Goal: Transaction & Acquisition: Book appointment/travel/reservation

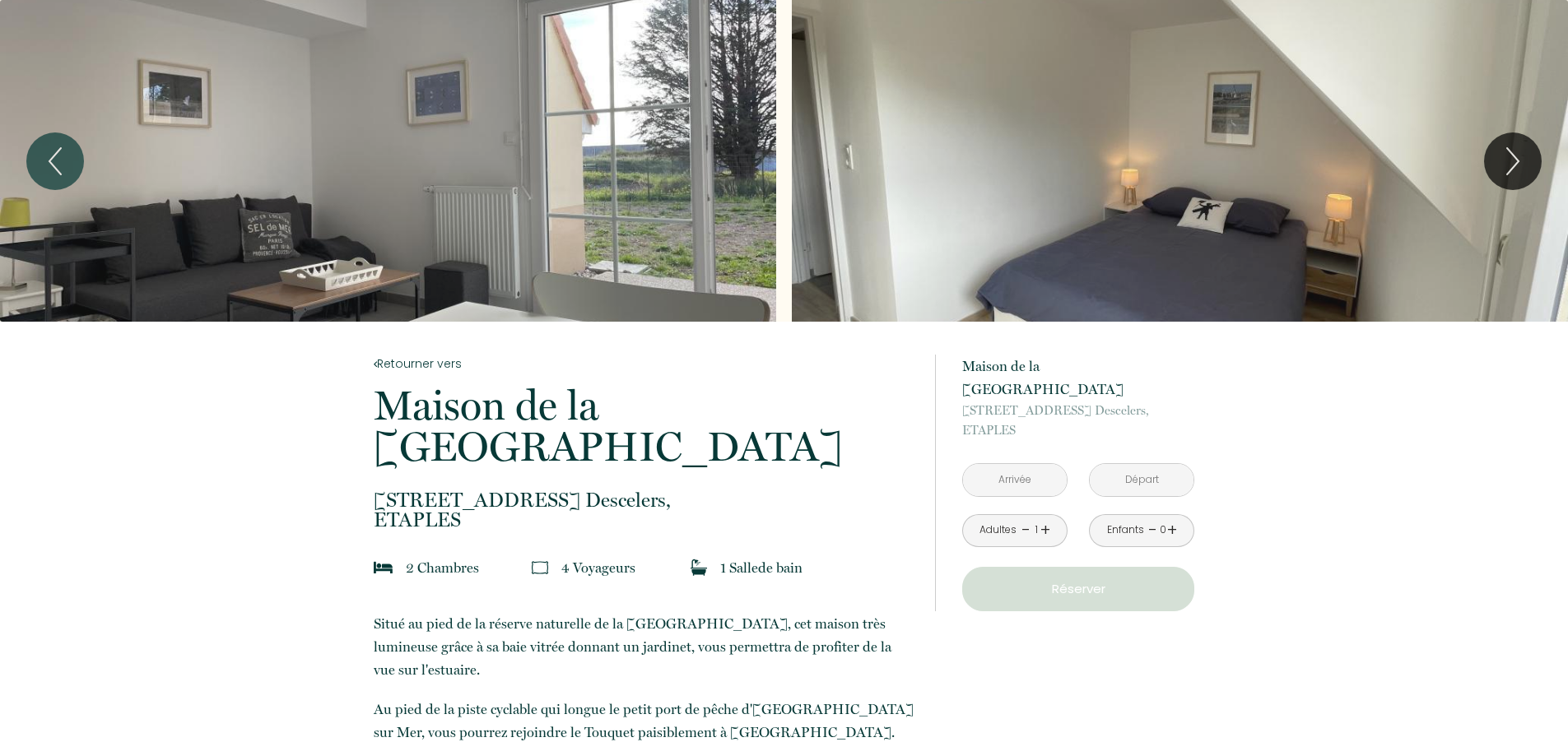
click at [1016, 464] on input "text" at bounding box center [1014, 480] width 104 height 32
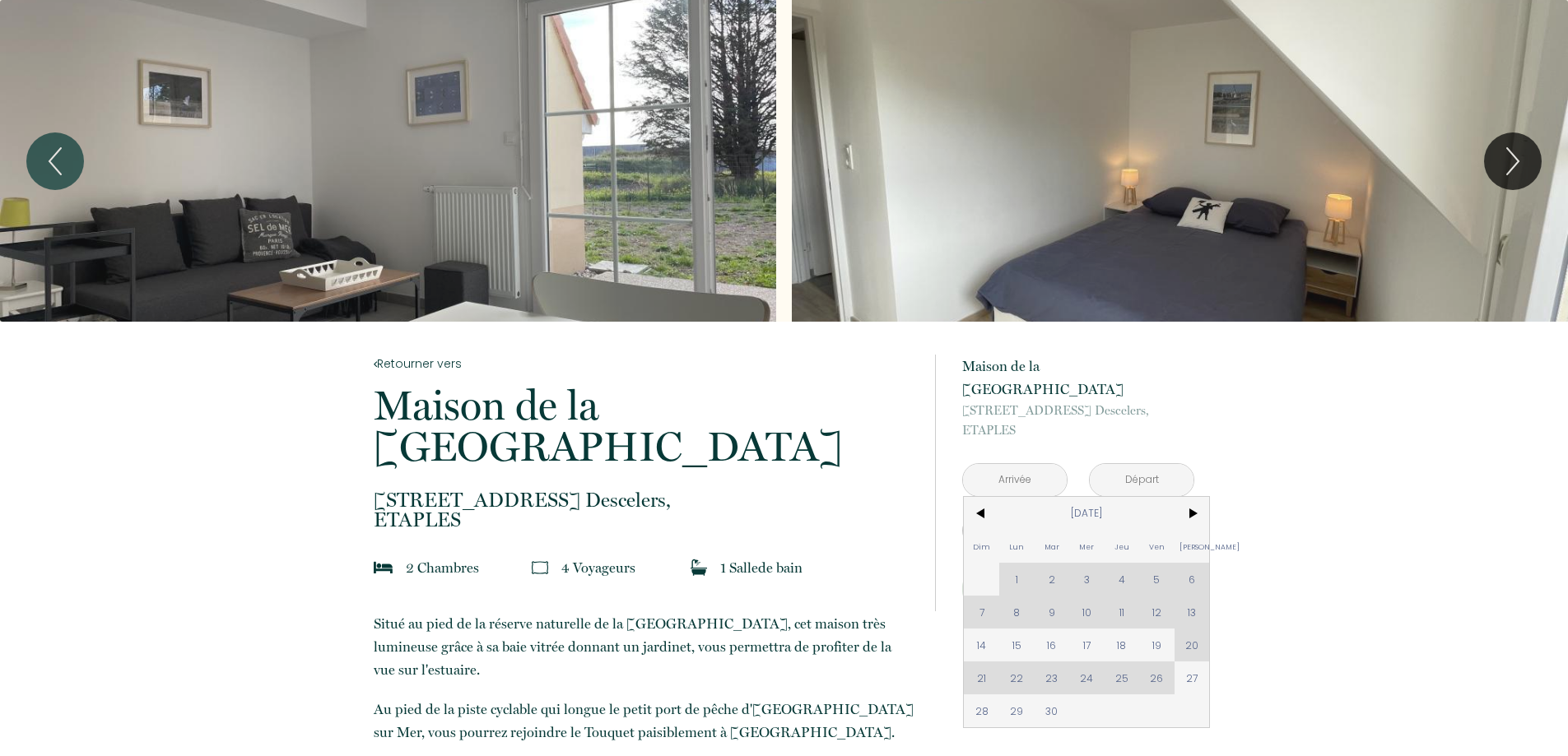
click at [1126, 656] on div "Dim Lun Mar Mer Jeu Ven Sam 1 2 3 4 5 6 7 8 9 10 11 12 13 14 15 16 17 18 19 20 …" at bounding box center [1086, 612] width 245 height 230
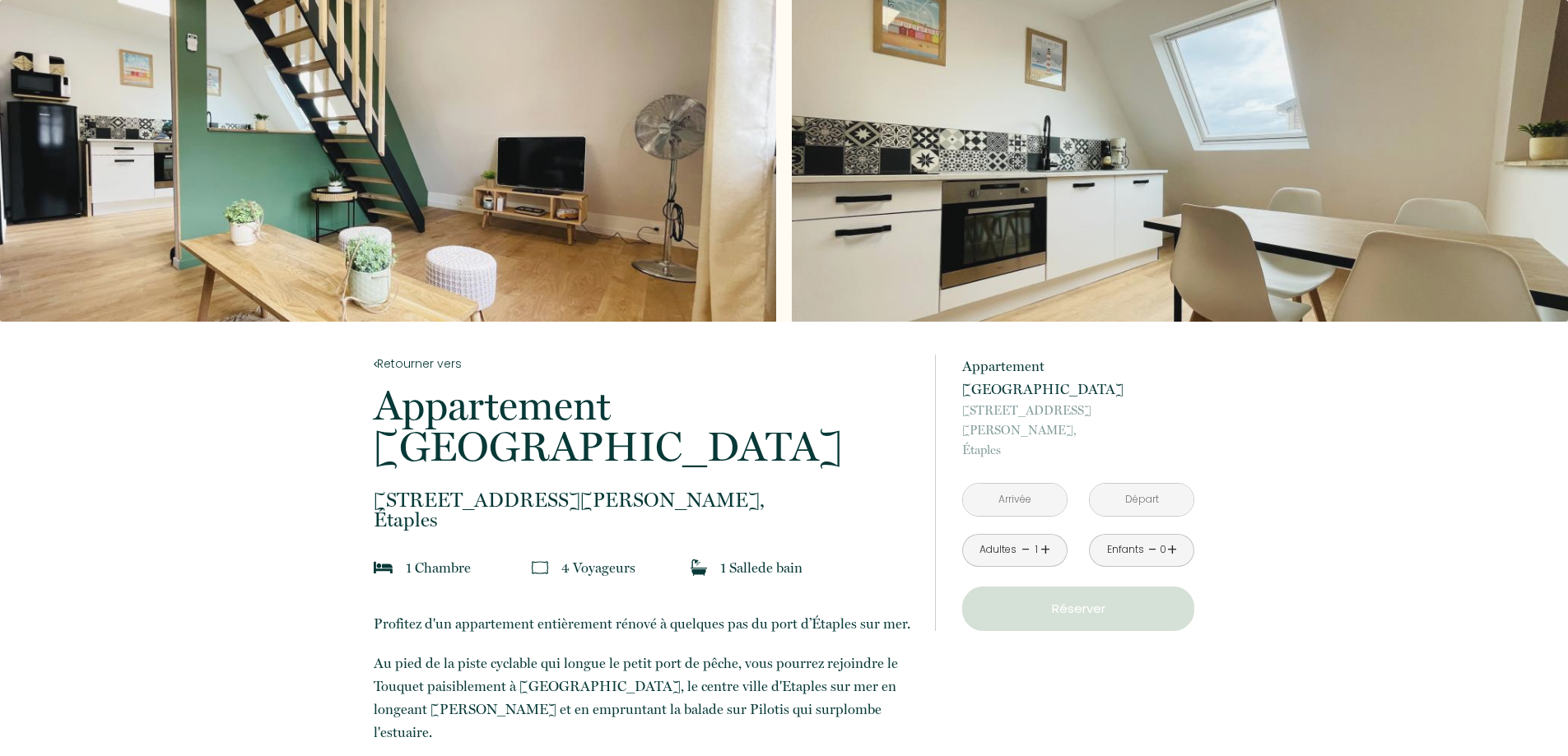
click at [1015, 484] on input "text" at bounding box center [1014, 500] width 104 height 32
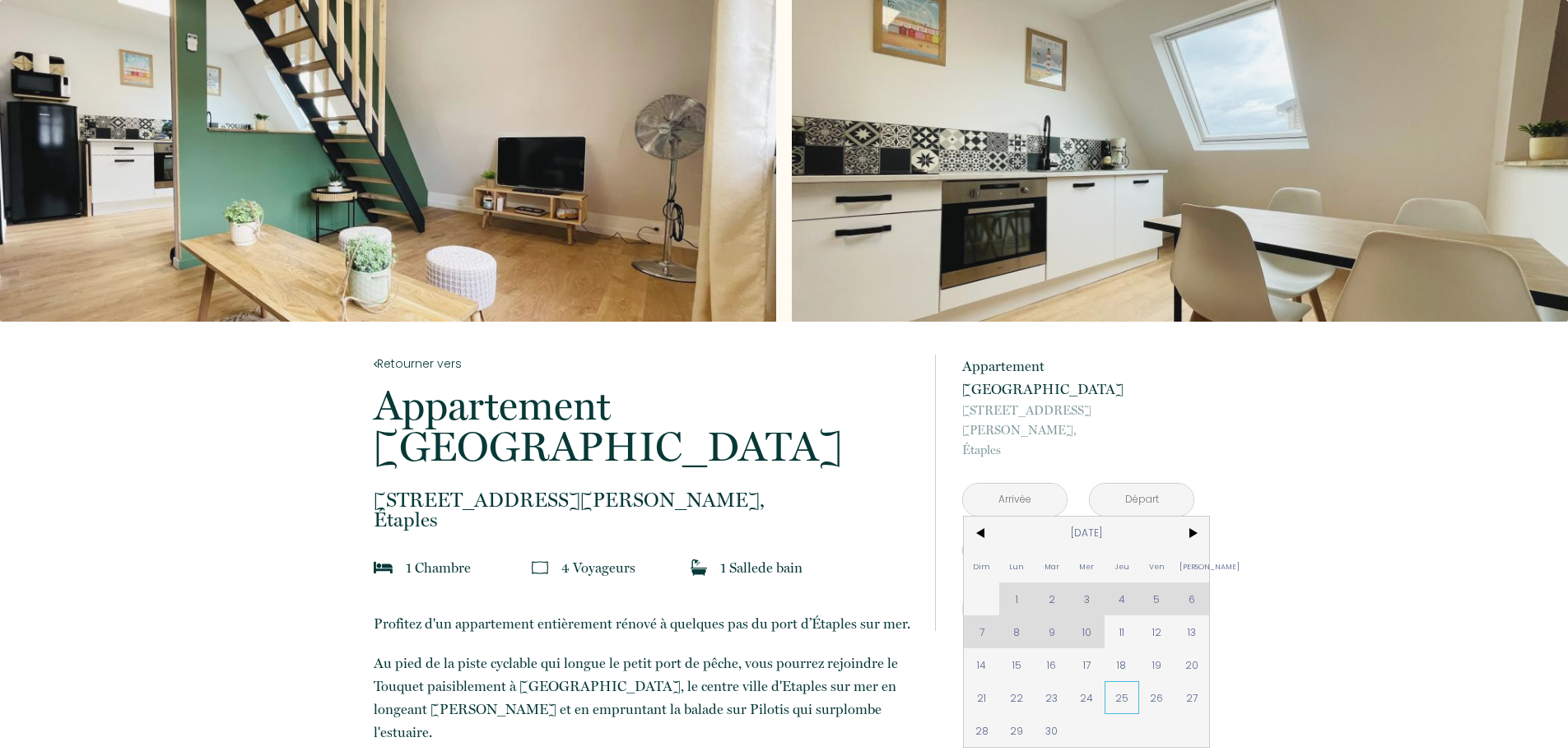
click at [1124, 682] on span "25" at bounding box center [1122, 698] width 35 height 32
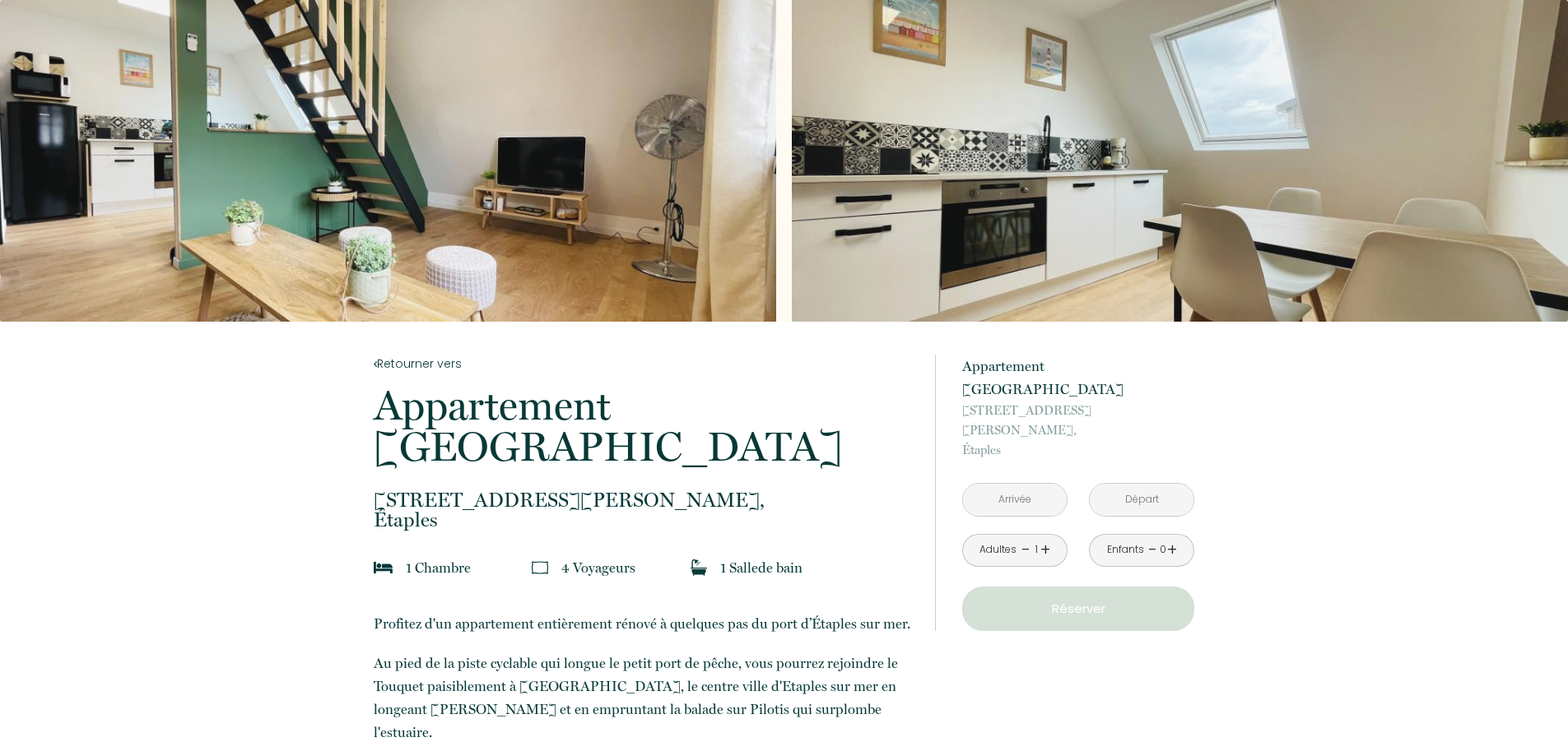
type input "Jeu [DATE]"
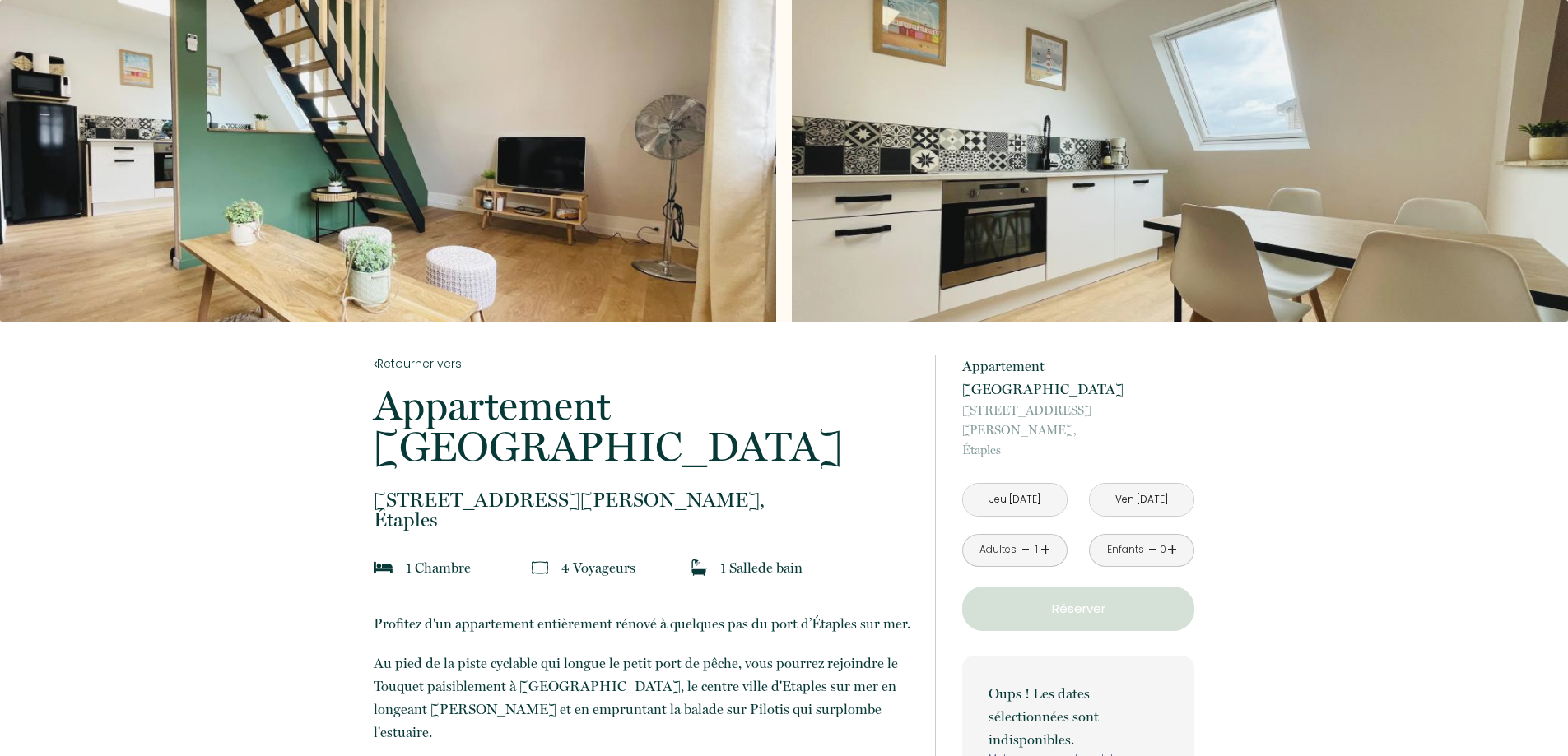
click at [1134, 484] on input "Ven [DATE]" at bounding box center [1141, 500] width 104 height 32
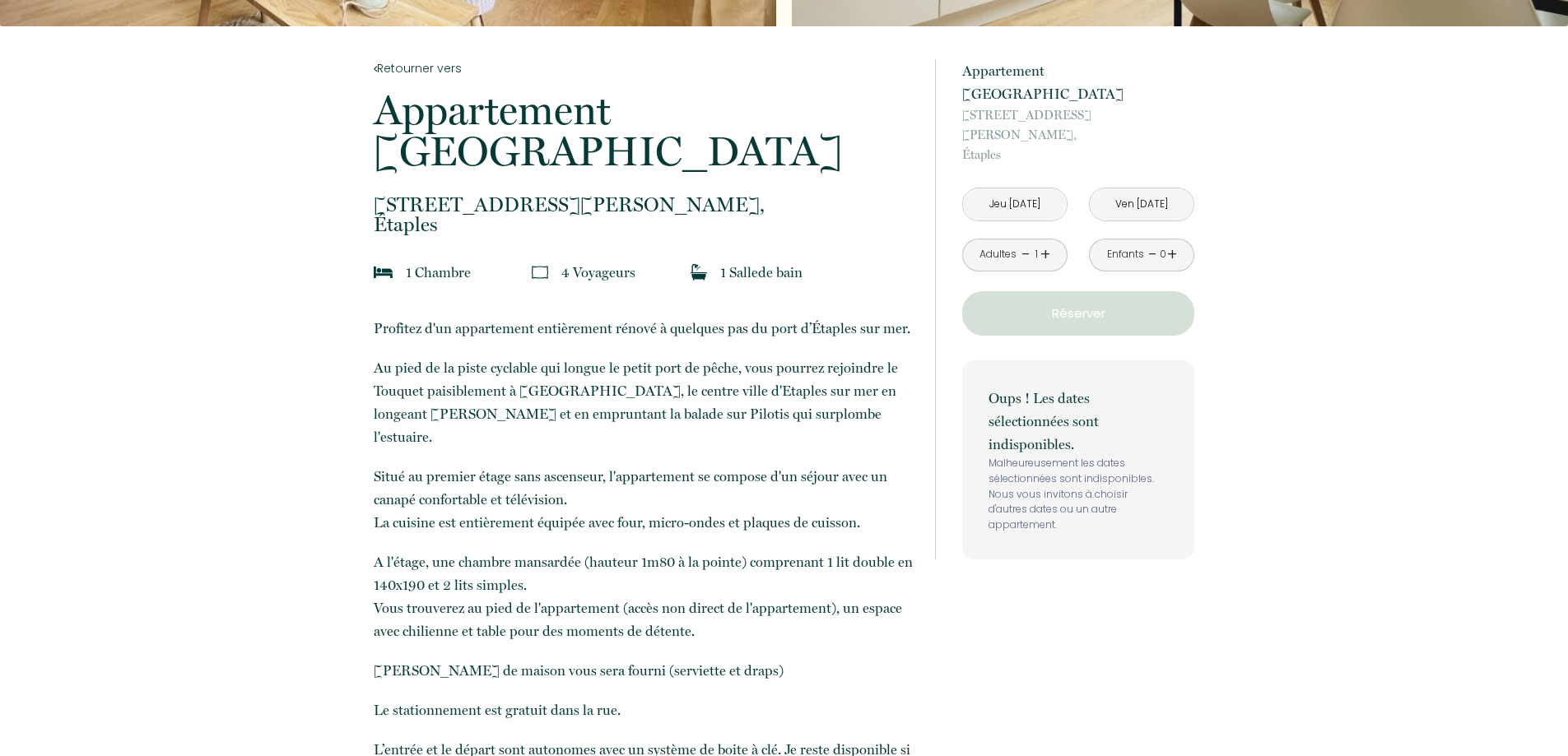
scroll to position [18, 0]
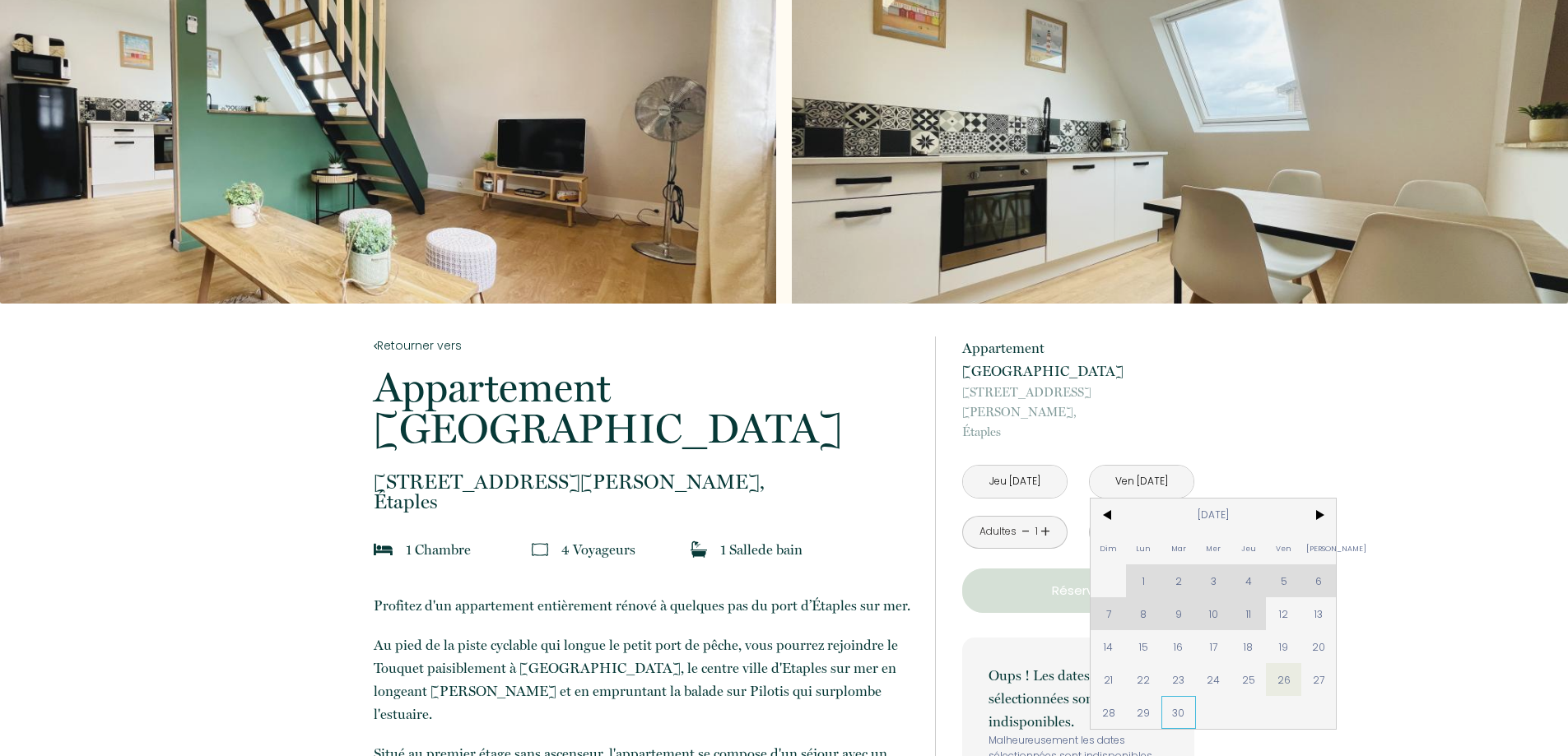
click at [1175, 696] on span "30" at bounding box center [1178, 712] width 35 height 32
click at [1125, 466] on input "Ven [DATE]" at bounding box center [1141, 482] width 104 height 32
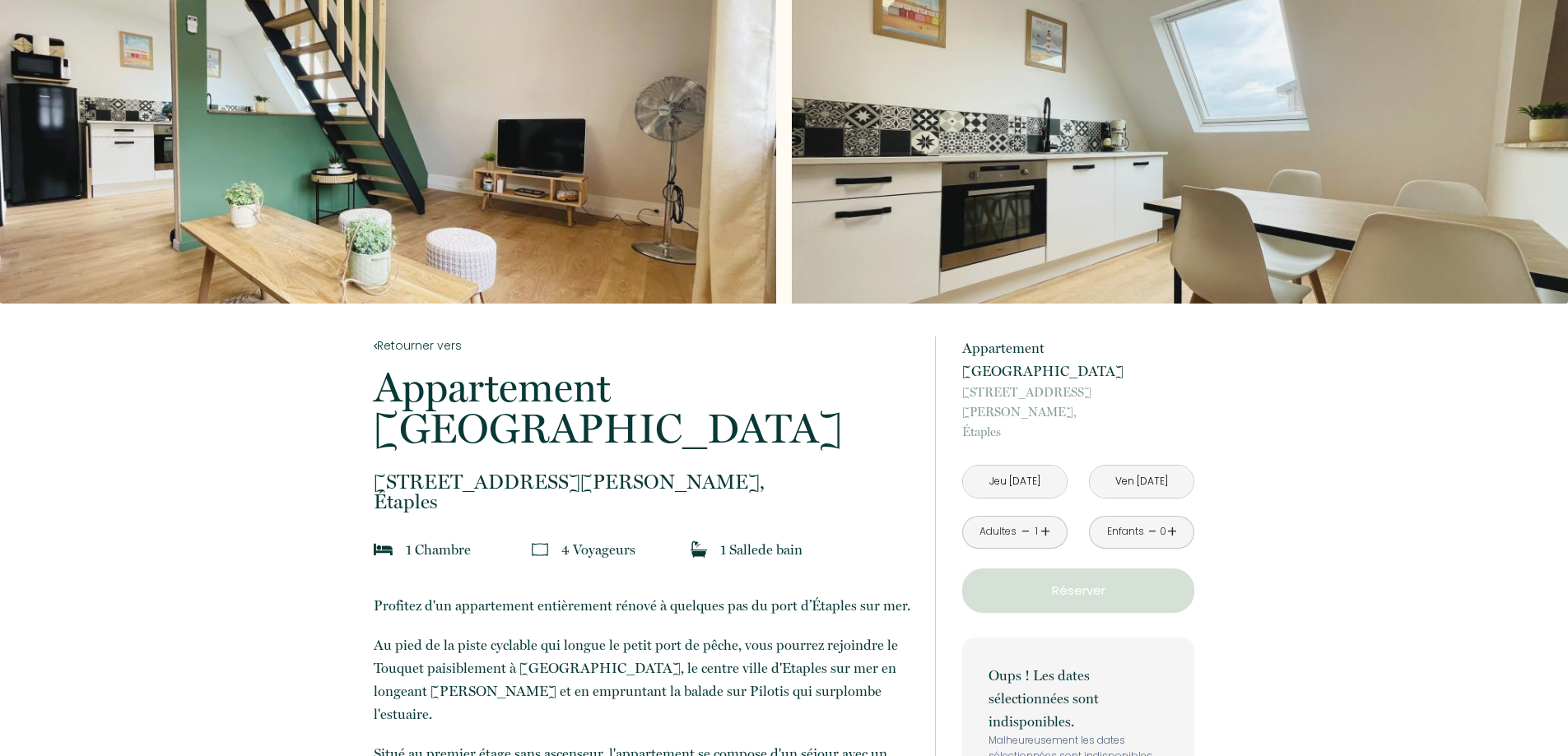
type input "Mar [DATE]"
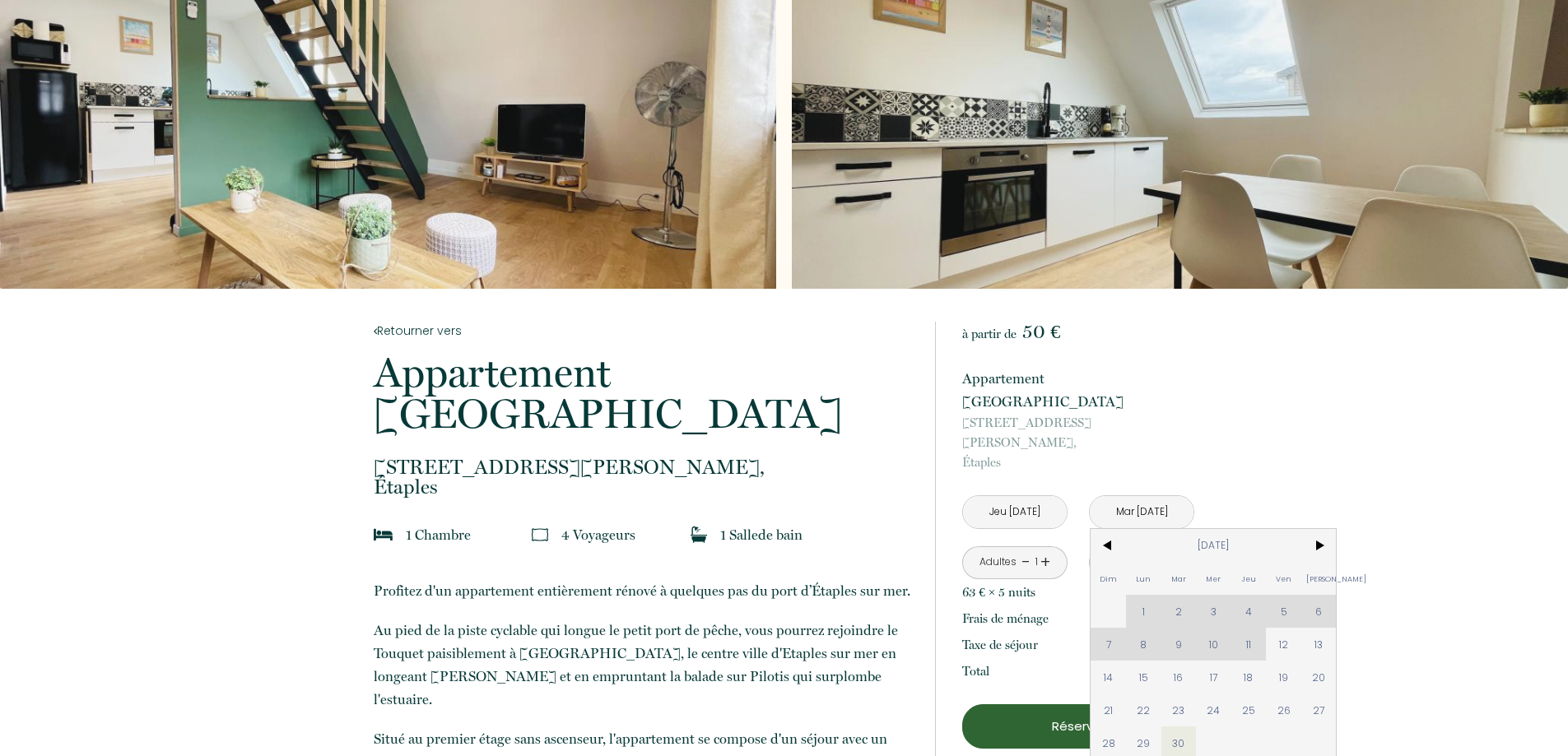
scroll to position [181, 0]
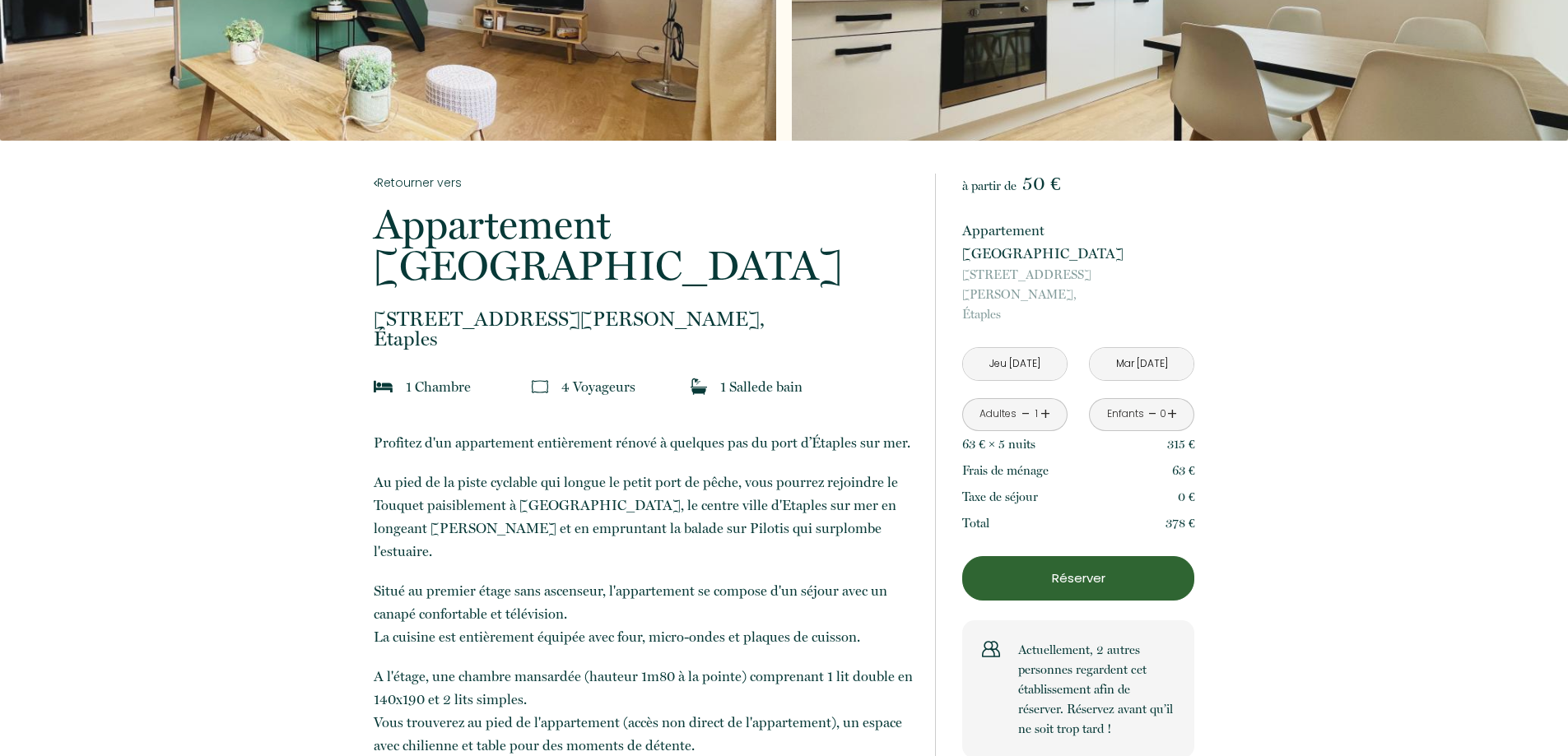
click at [1061, 569] on p "Réserver" at bounding box center [1078, 578] width 221 height 20
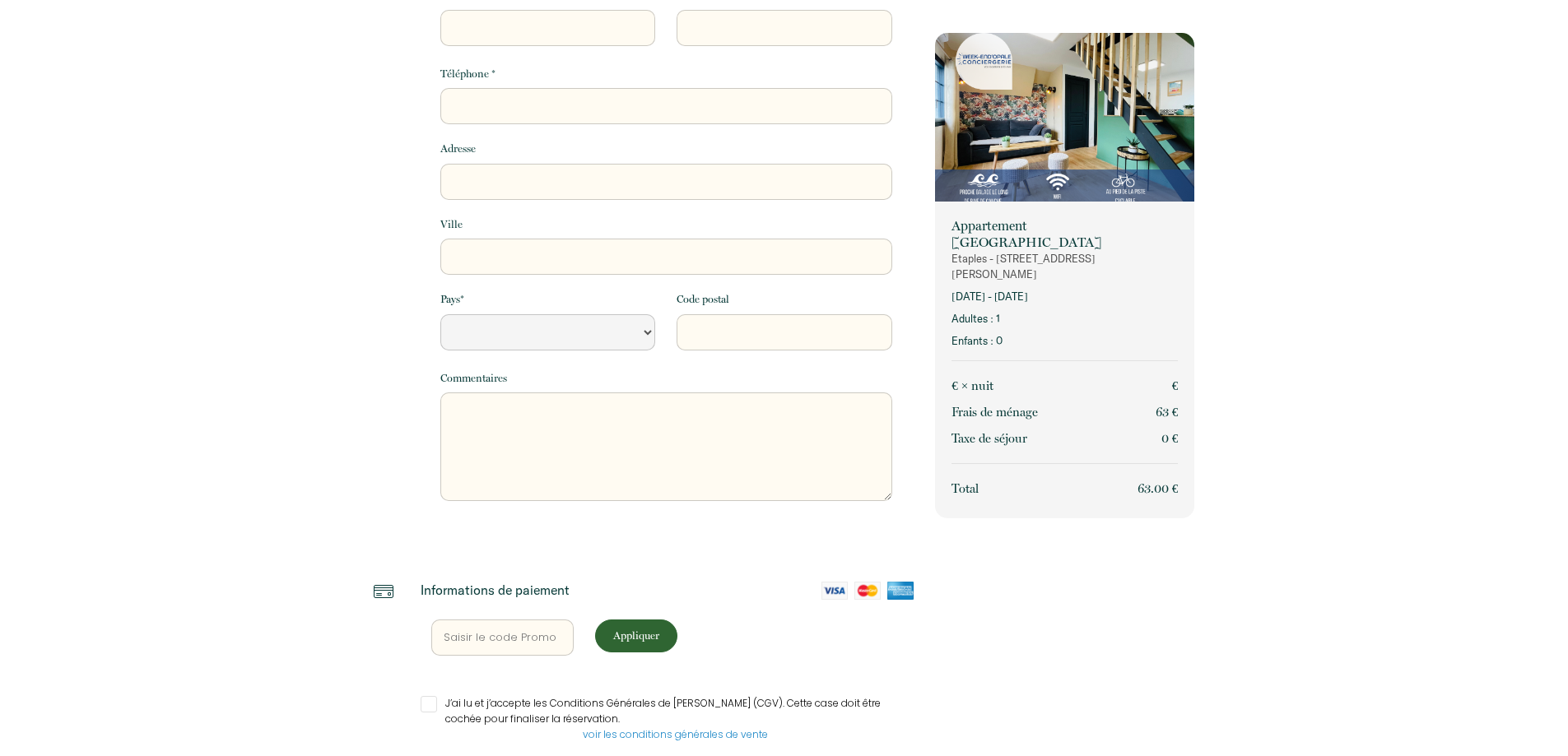
select select "Default select example"
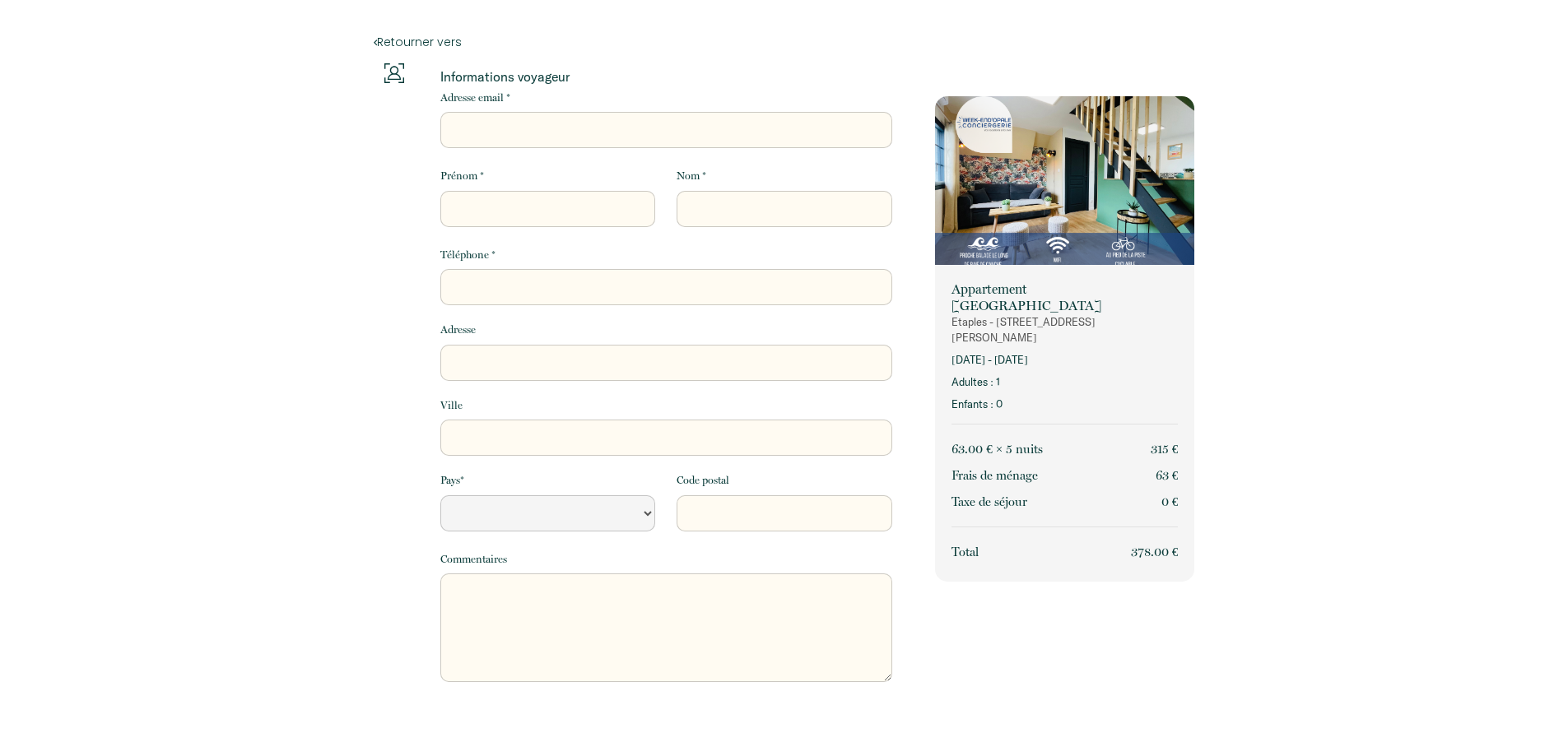
click at [1033, 228] on img at bounding box center [1064, 182] width 259 height 173
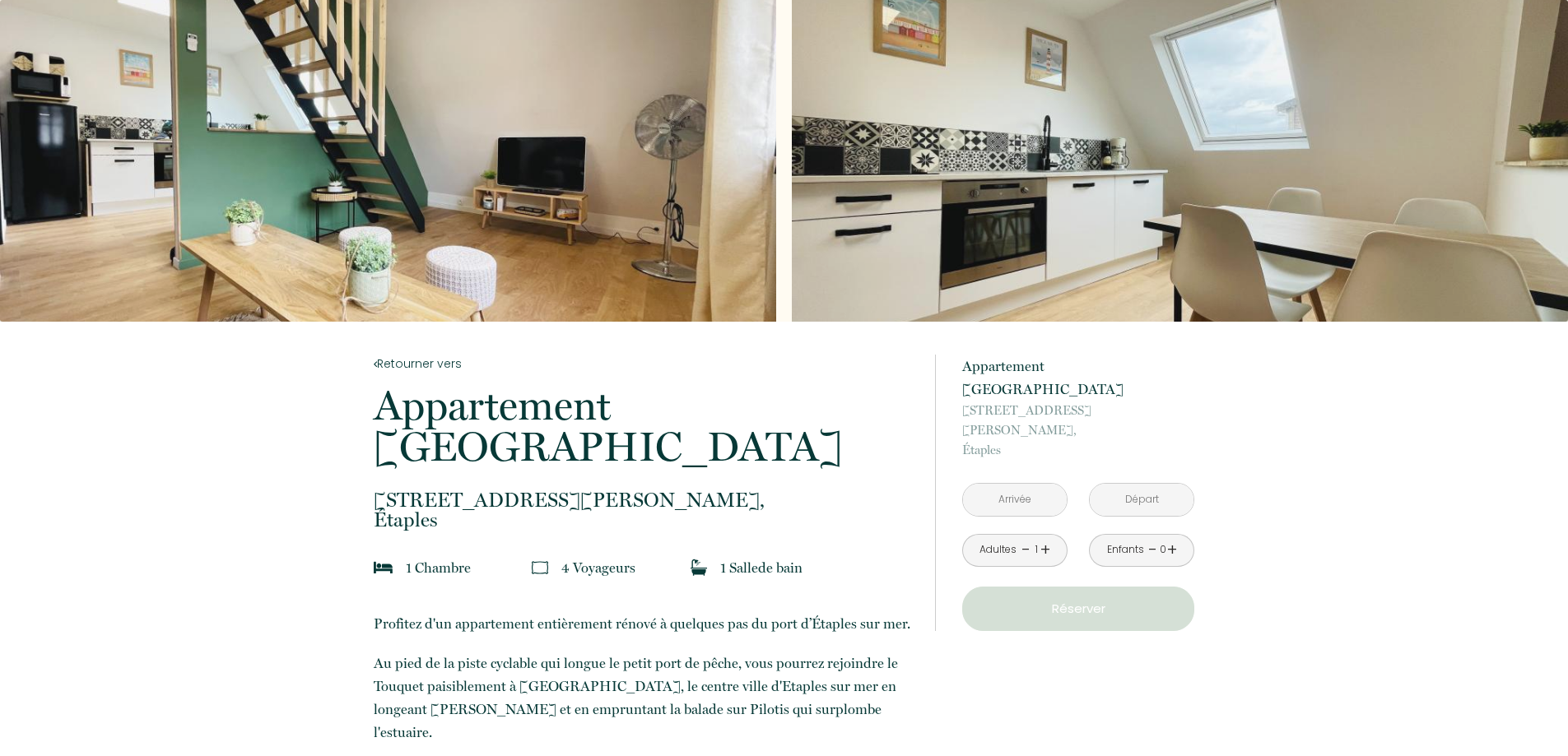
click at [547, 111] on div "Slideshow" at bounding box center [388, 160] width 776 height 322
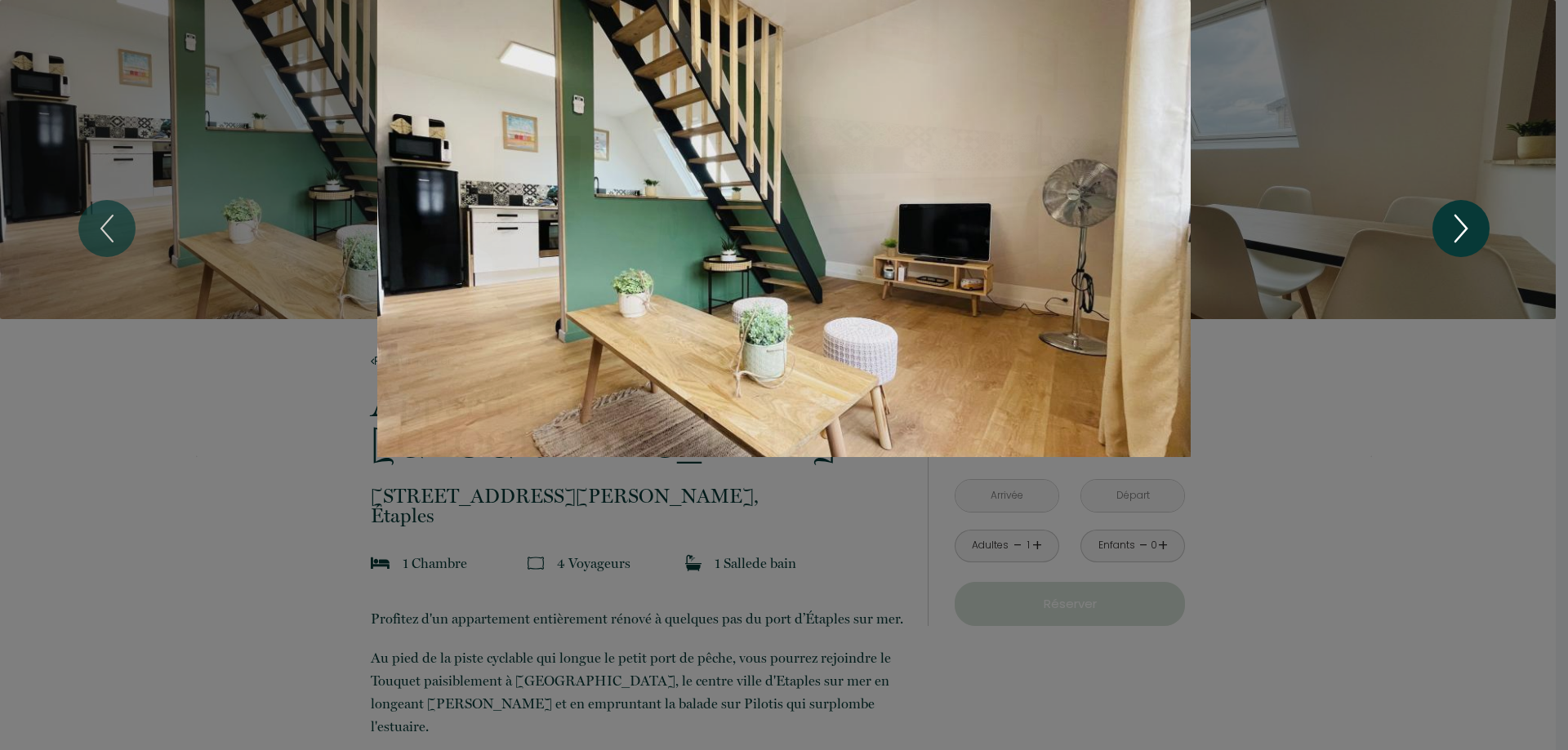
click at [1472, 224] on icon "Next" at bounding box center [1461, 228] width 34 height 49
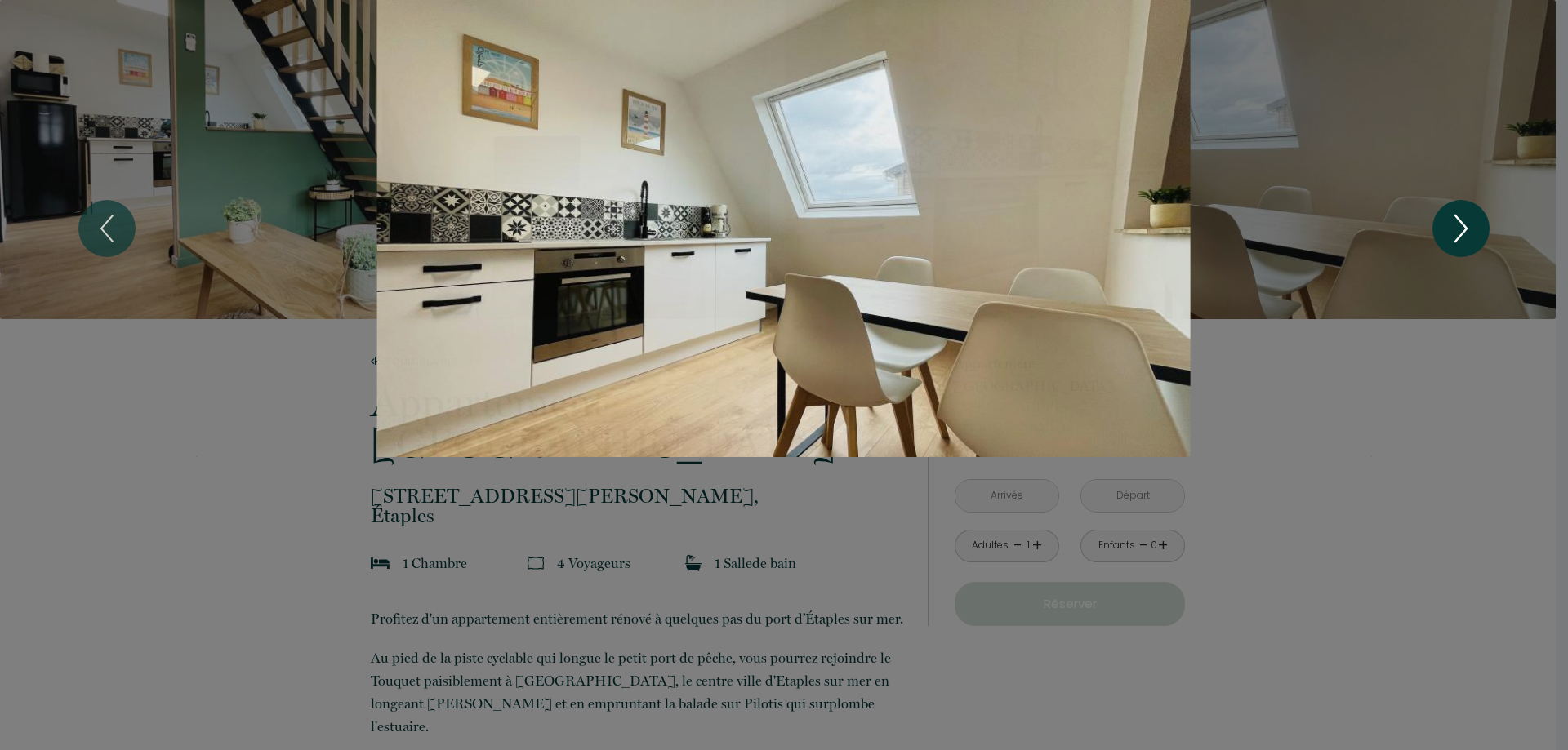
click at [1454, 240] on icon "Next" at bounding box center [1461, 228] width 34 height 49
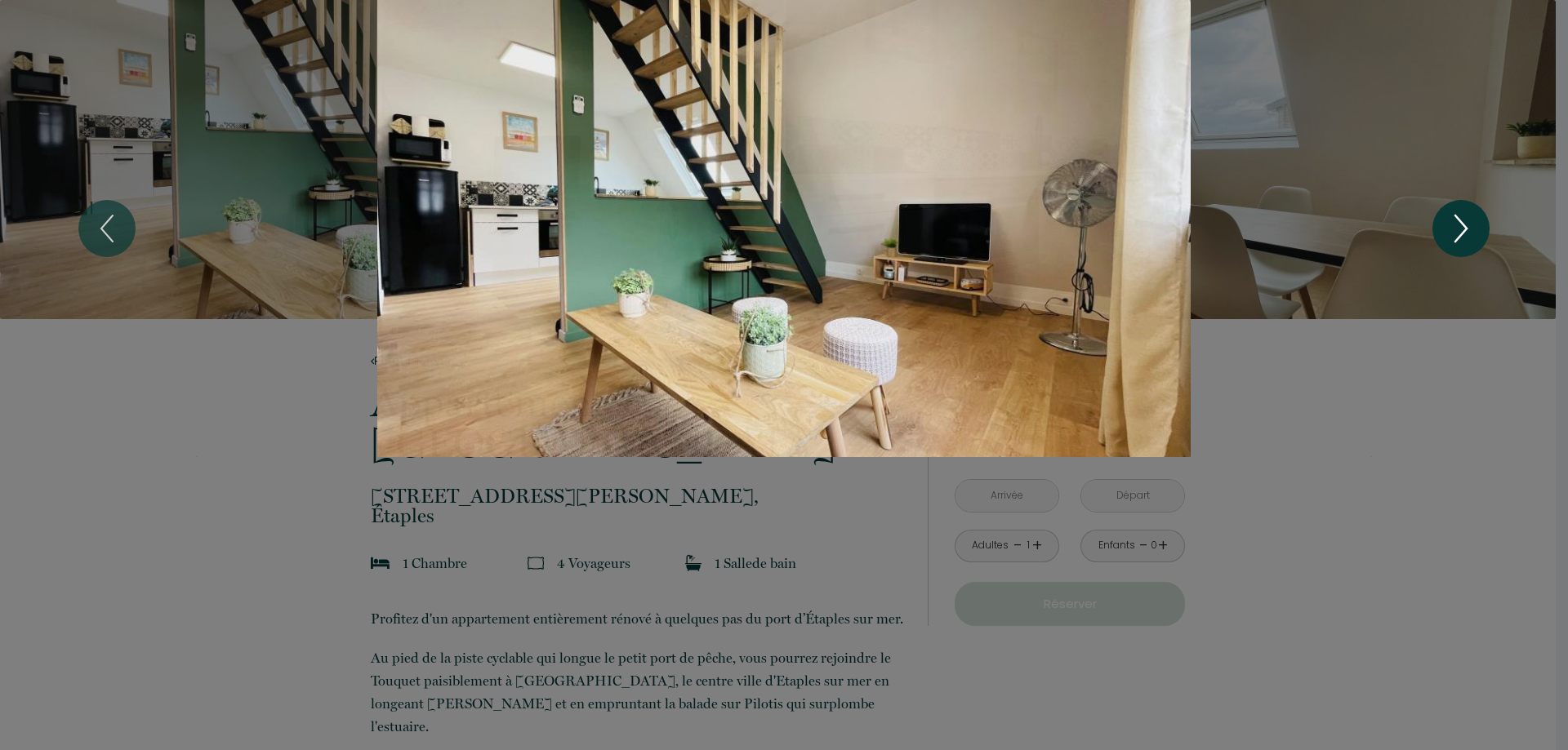
click at [1454, 240] on icon "Next" at bounding box center [1461, 228] width 34 height 49
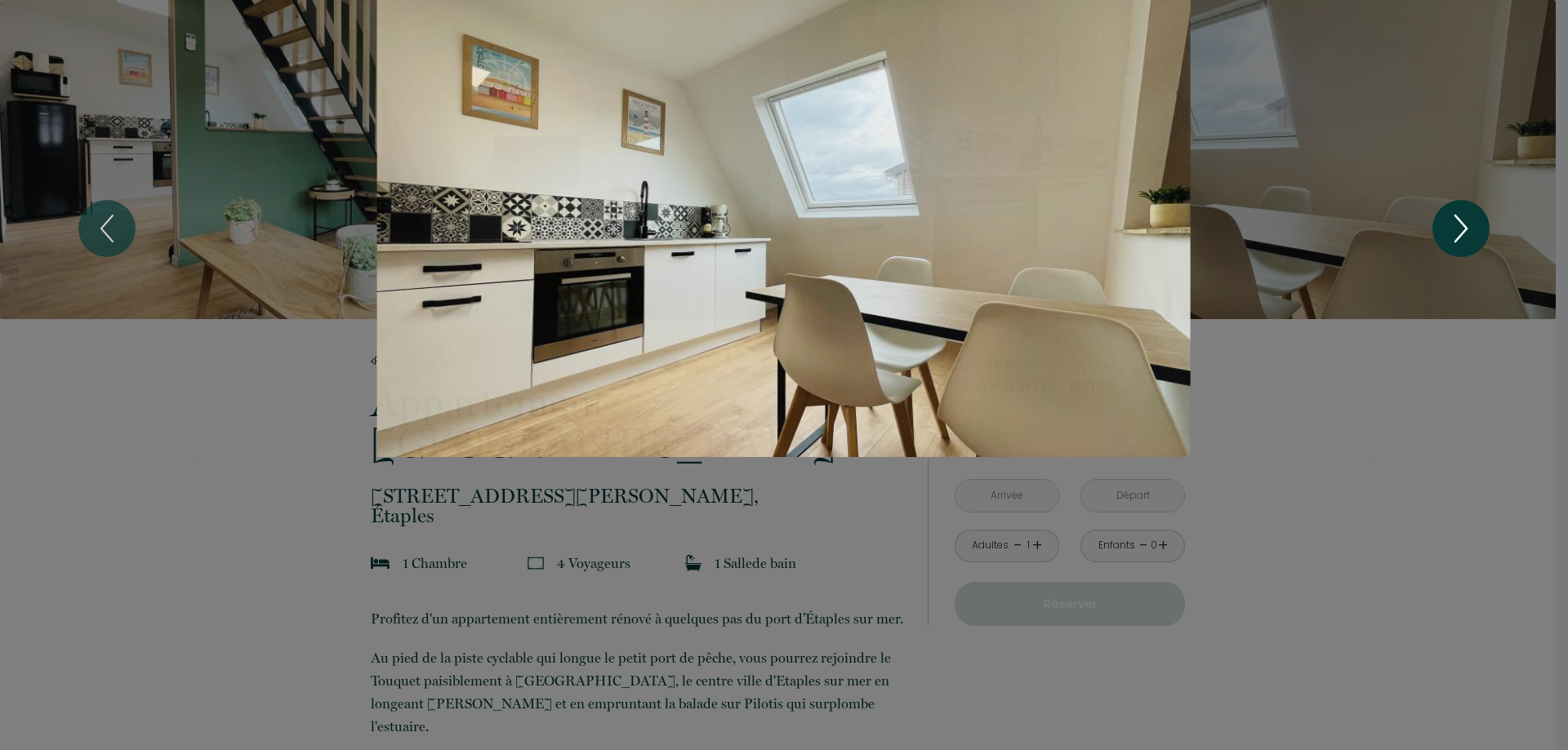
click at [1454, 240] on icon "Next" at bounding box center [1461, 228] width 34 height 49
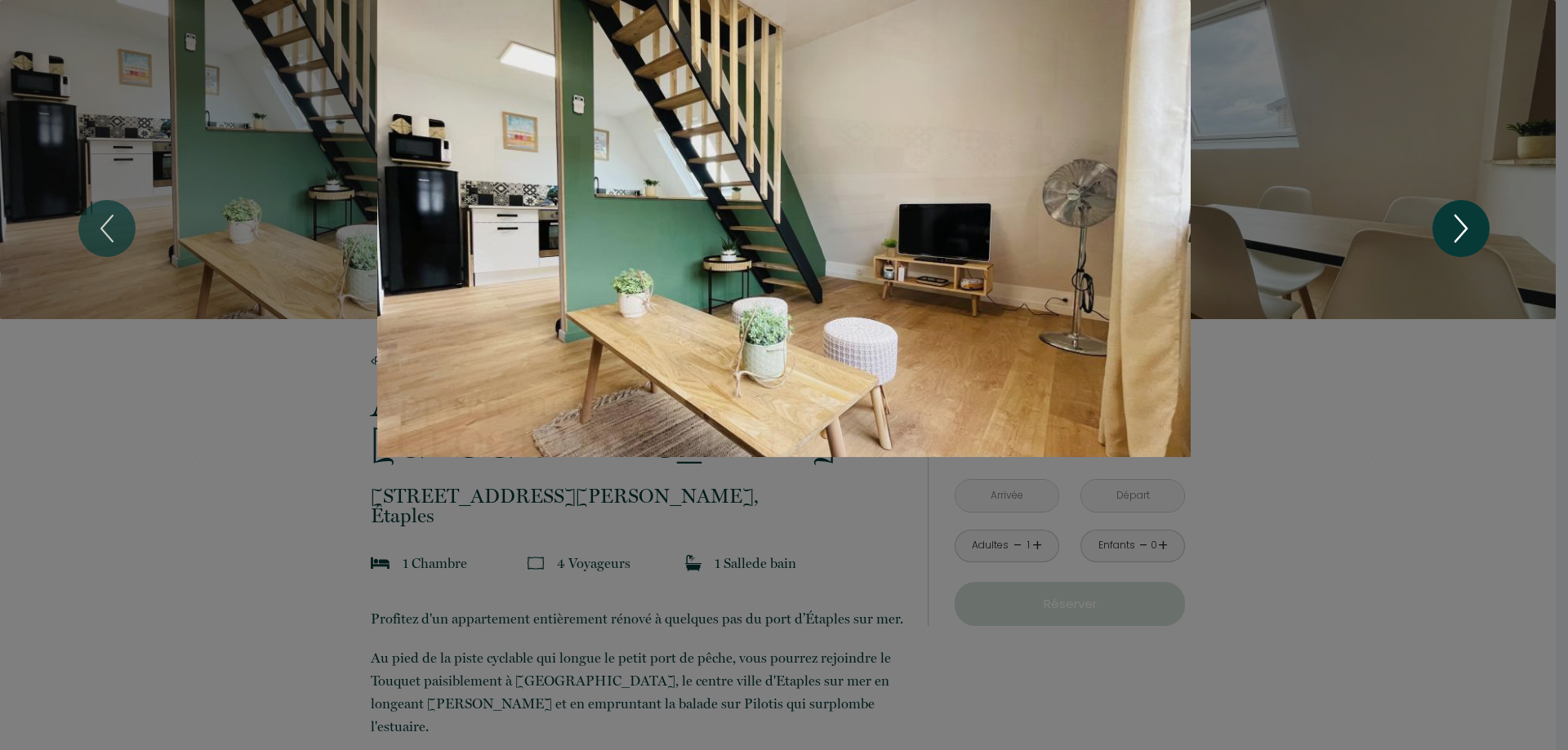
click at [1454, 240] on icon "Next" at bounding box center [1461, 228] width 34 height 49
